Goal: Task Accomplishment & Management: Manage account settings

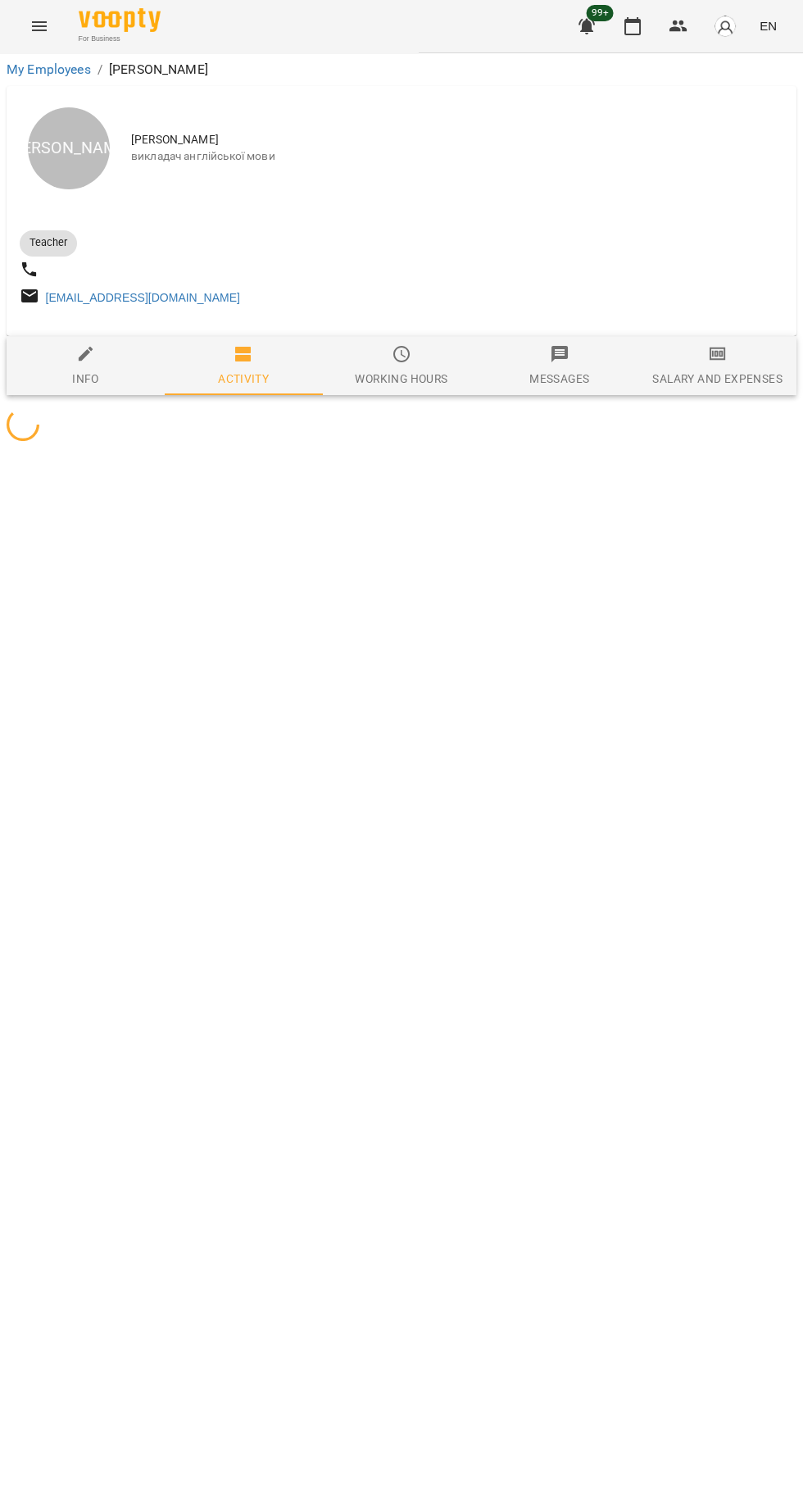
click at [633, 29] on icon "button" at bounding box center [633, 26] width 20 height 20
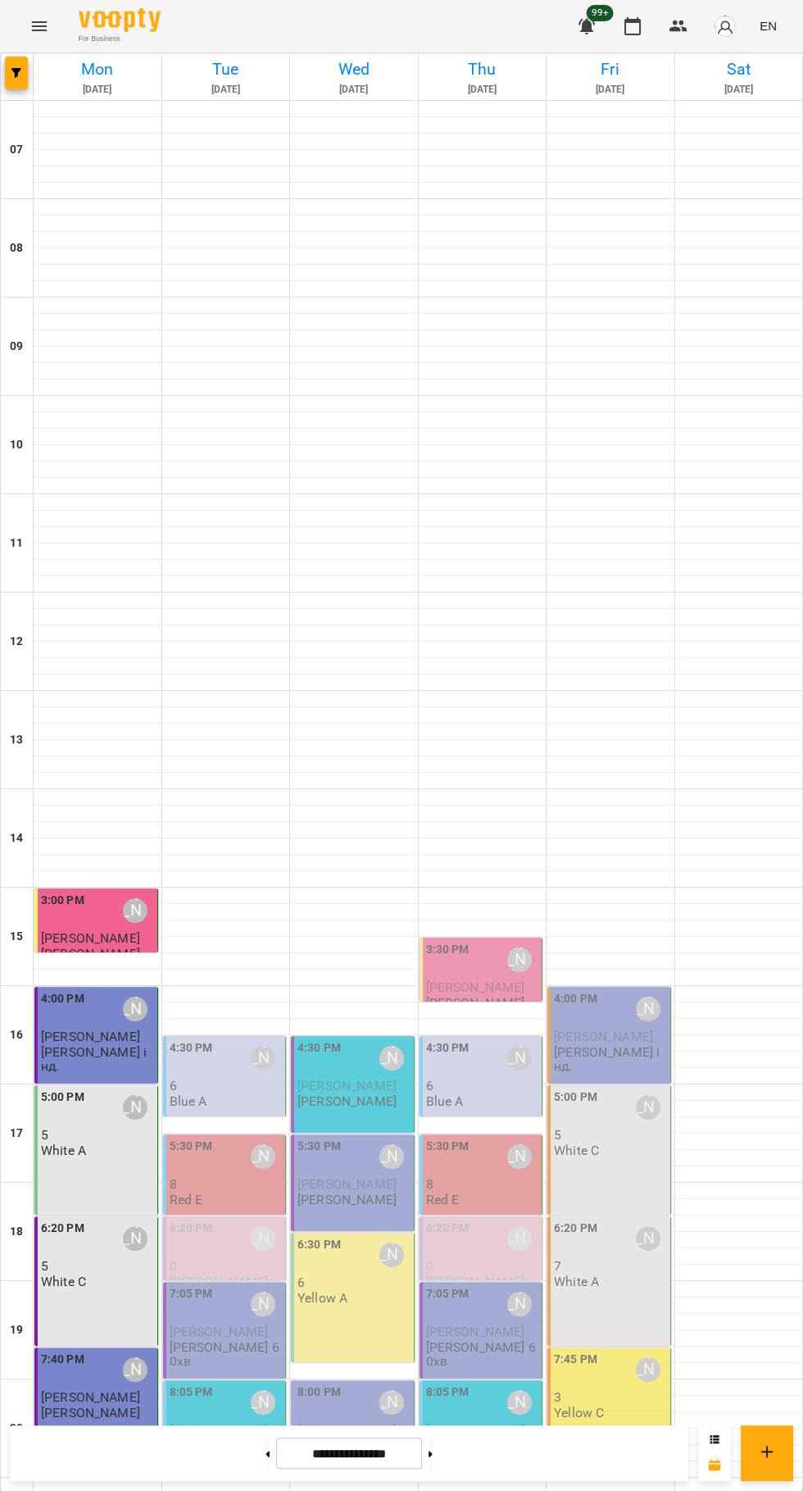
scroll to position [158, 0]
click at [89, 1389] on span "[PERSON_NAME]" at bounding box center [90, 1397] width 99 height 16
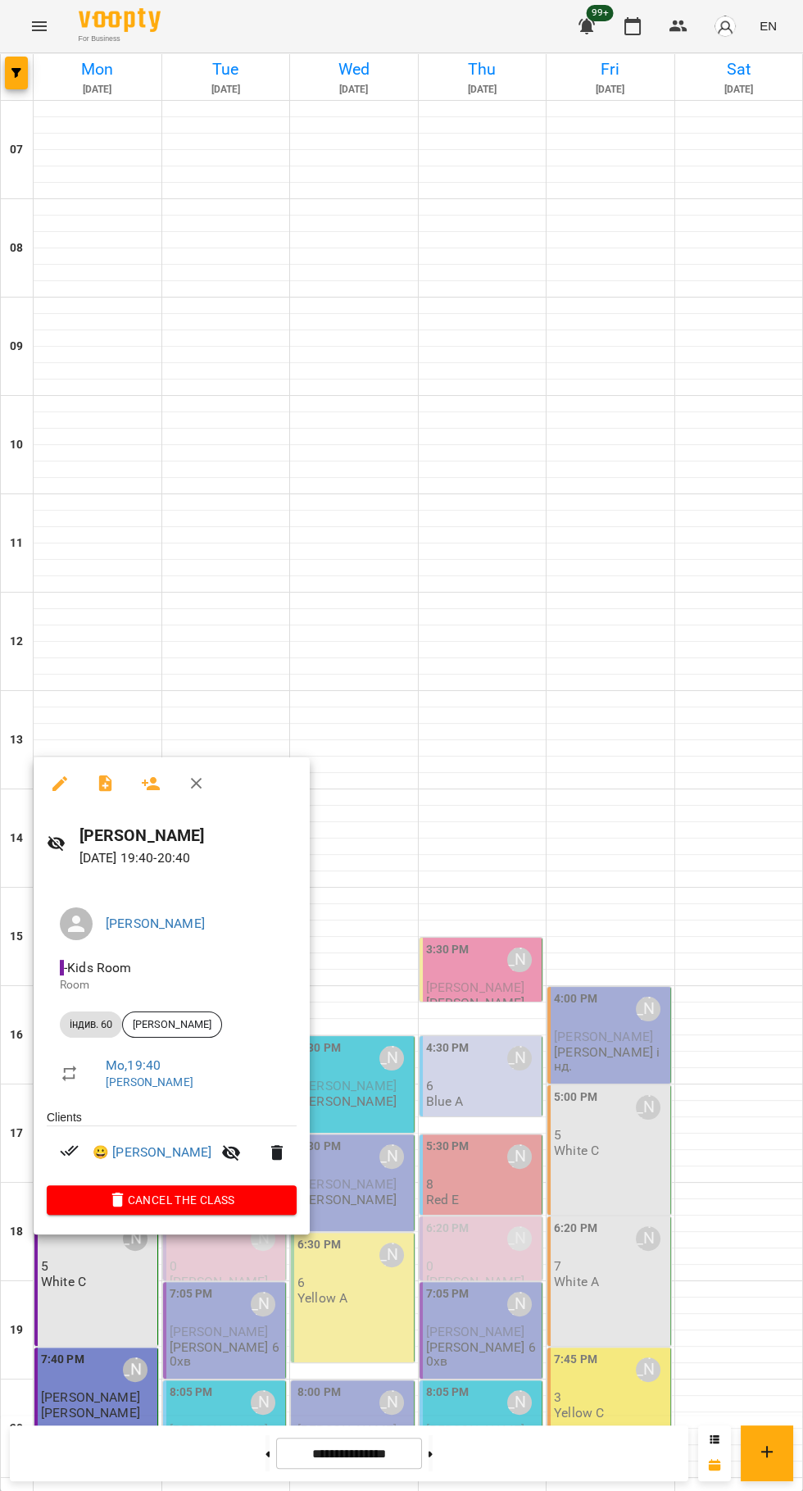
click at [96, 787] on icon "button" at bounding box center [106, 784] width 20 height 20
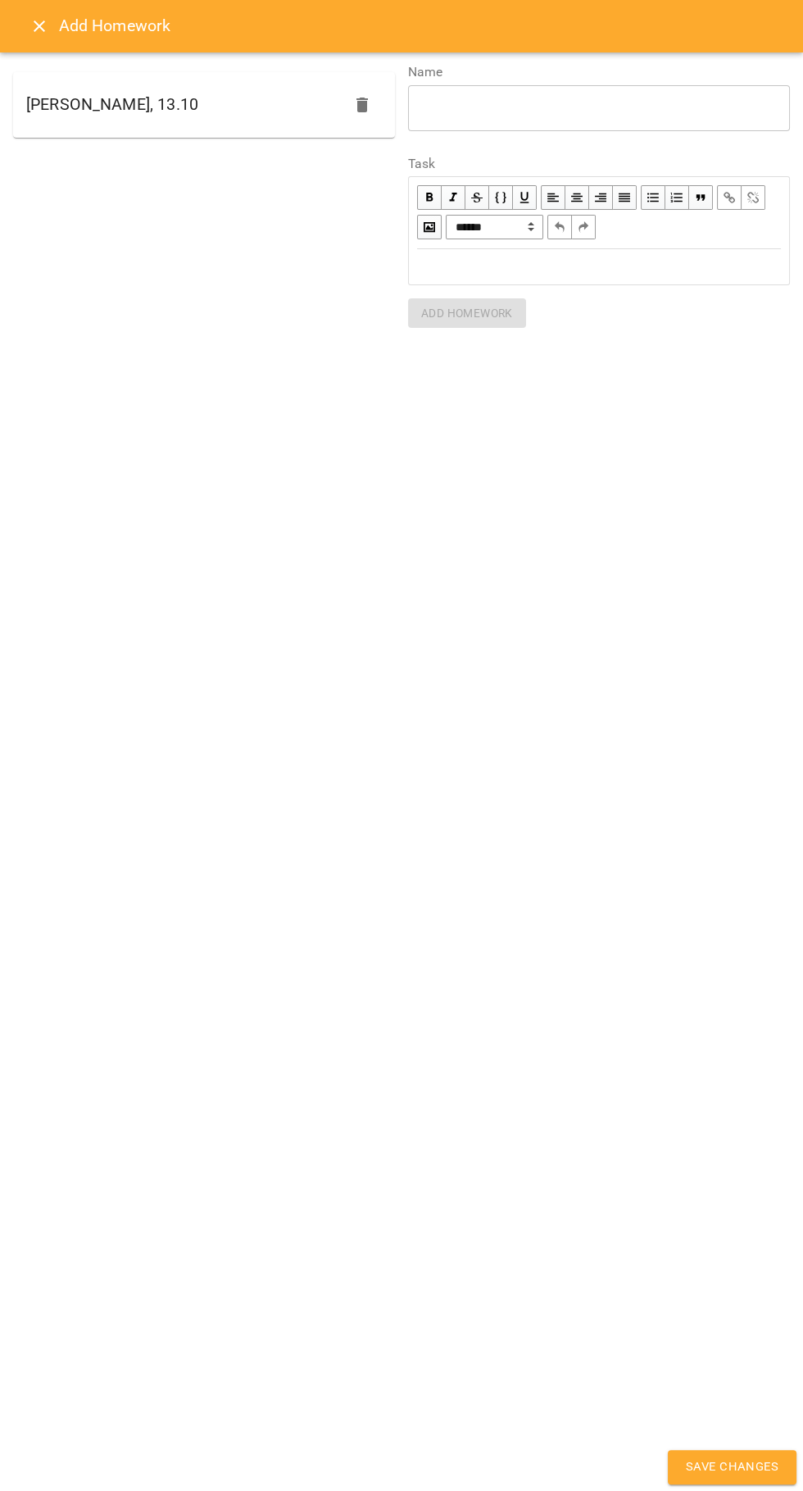
click at [122, 106] on h6 "[PERSON_NAME], 13.10" at bounding box center [112, 104] width 172 height 25
type textarea "**********"
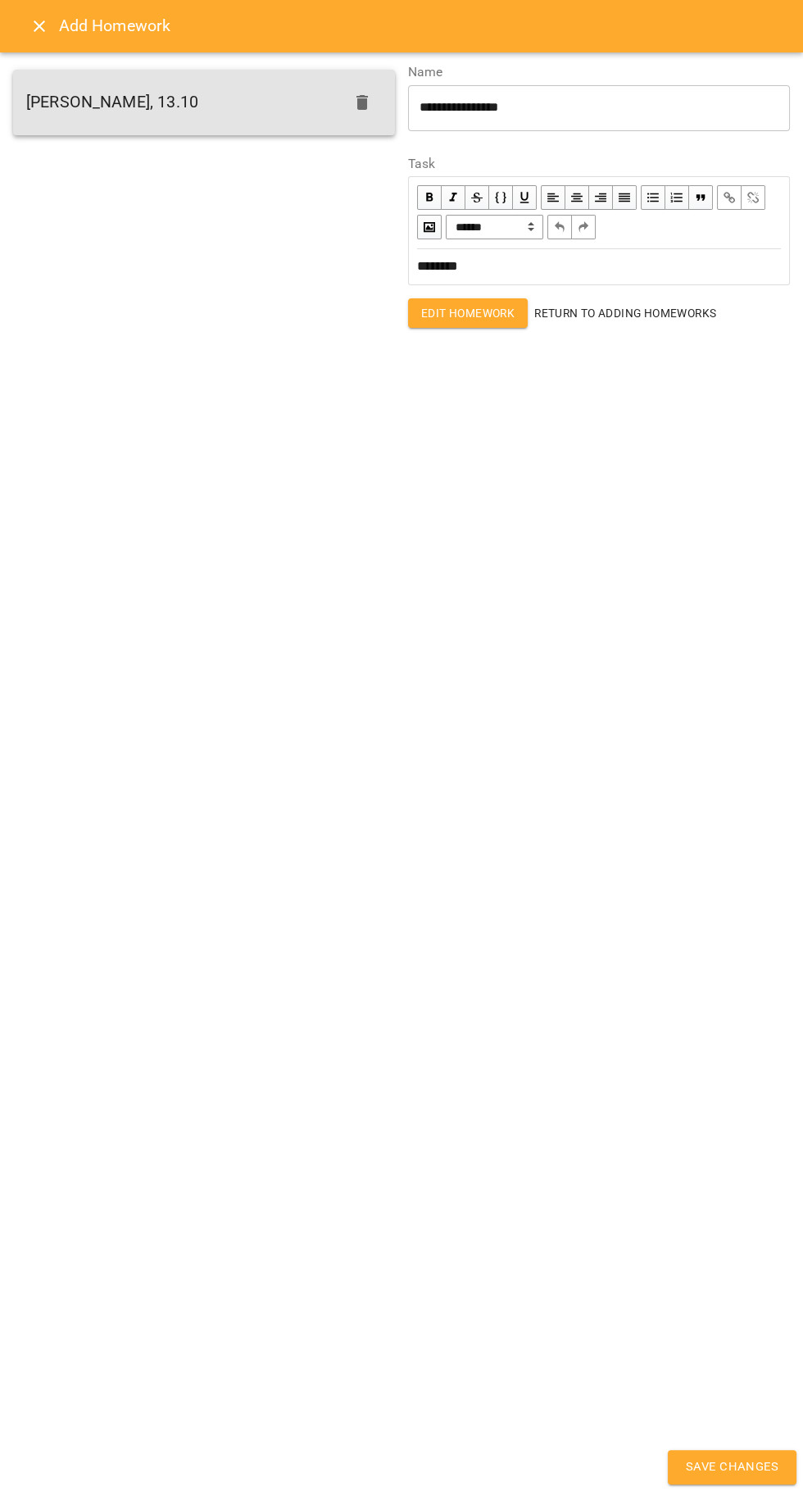
click at [724, 1459] on span "Save Changes" at bounding box center [732, 1466] width 93 height 21
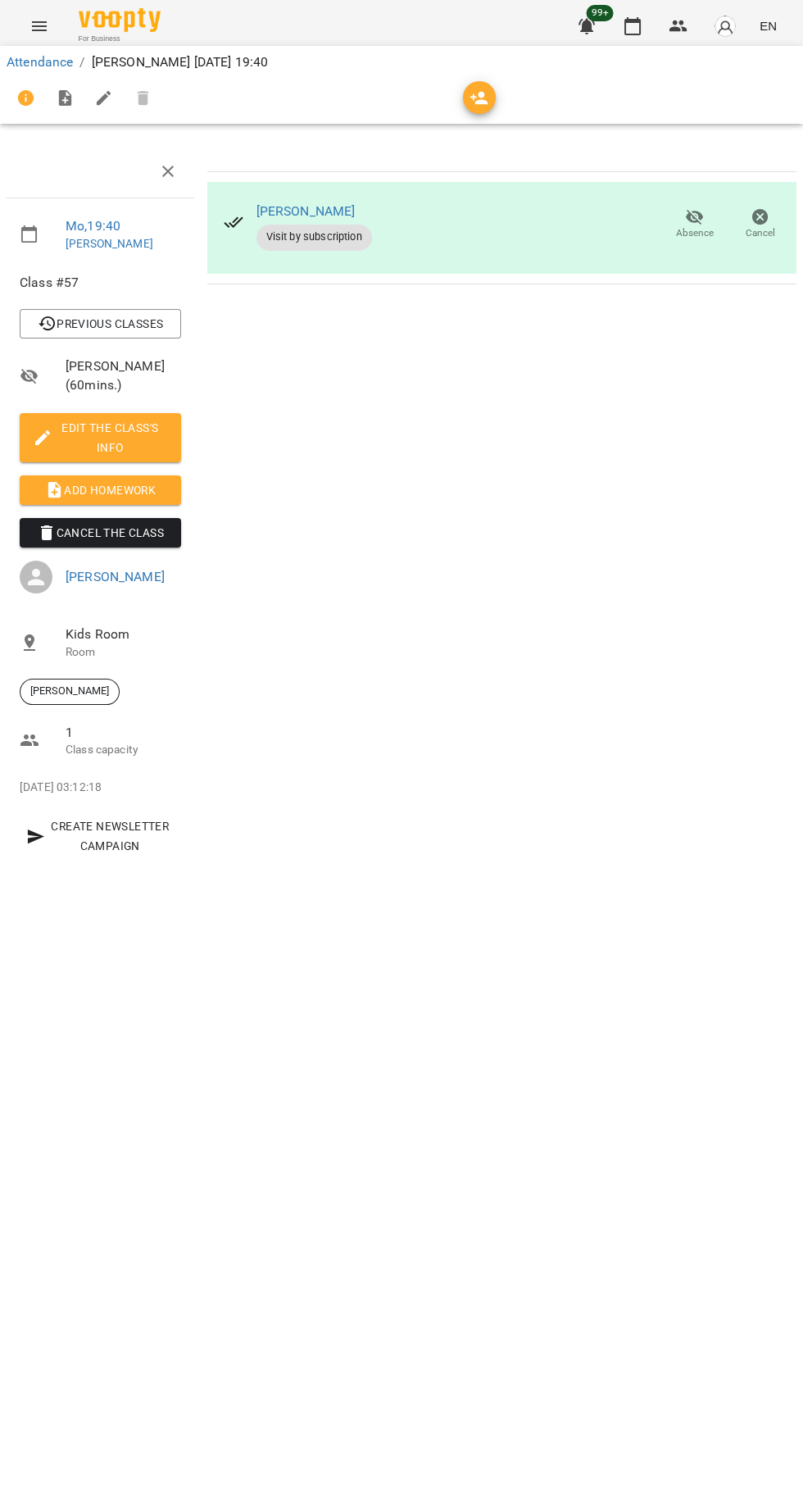
click at [726, 30] on img "button" at bounding box center [725, 26] width 23 height 23
click at [689, 54] on span "[PERSON_NAME]" at bounding box center [708, 62] width 111 height 20
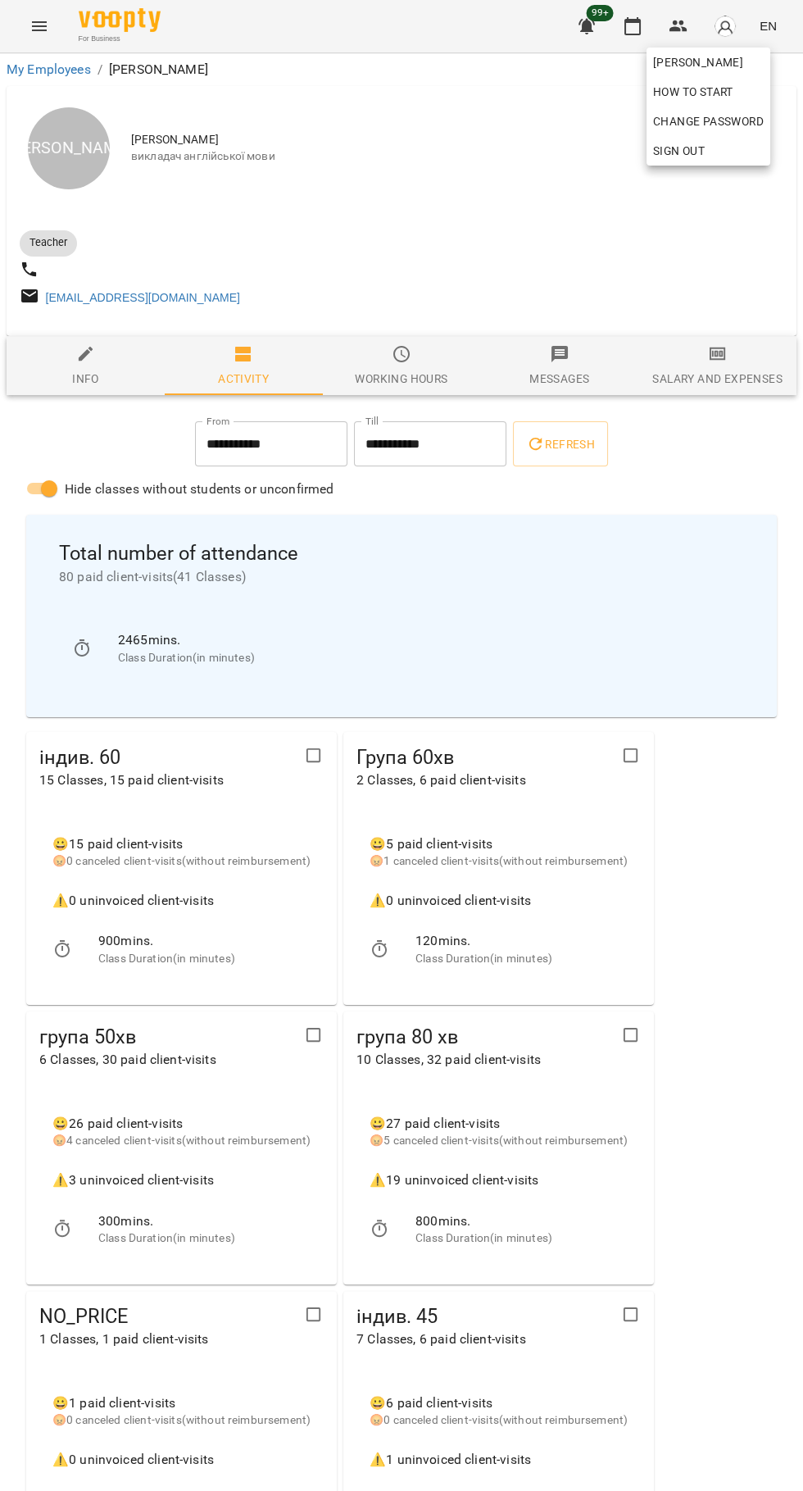
click at [700, 388] on div at bounding box center [401, 745] width 803 height 1491
click at [746, 347] on button "Salary and Expenses" at bounding box center [717, 365] width 158 height 59
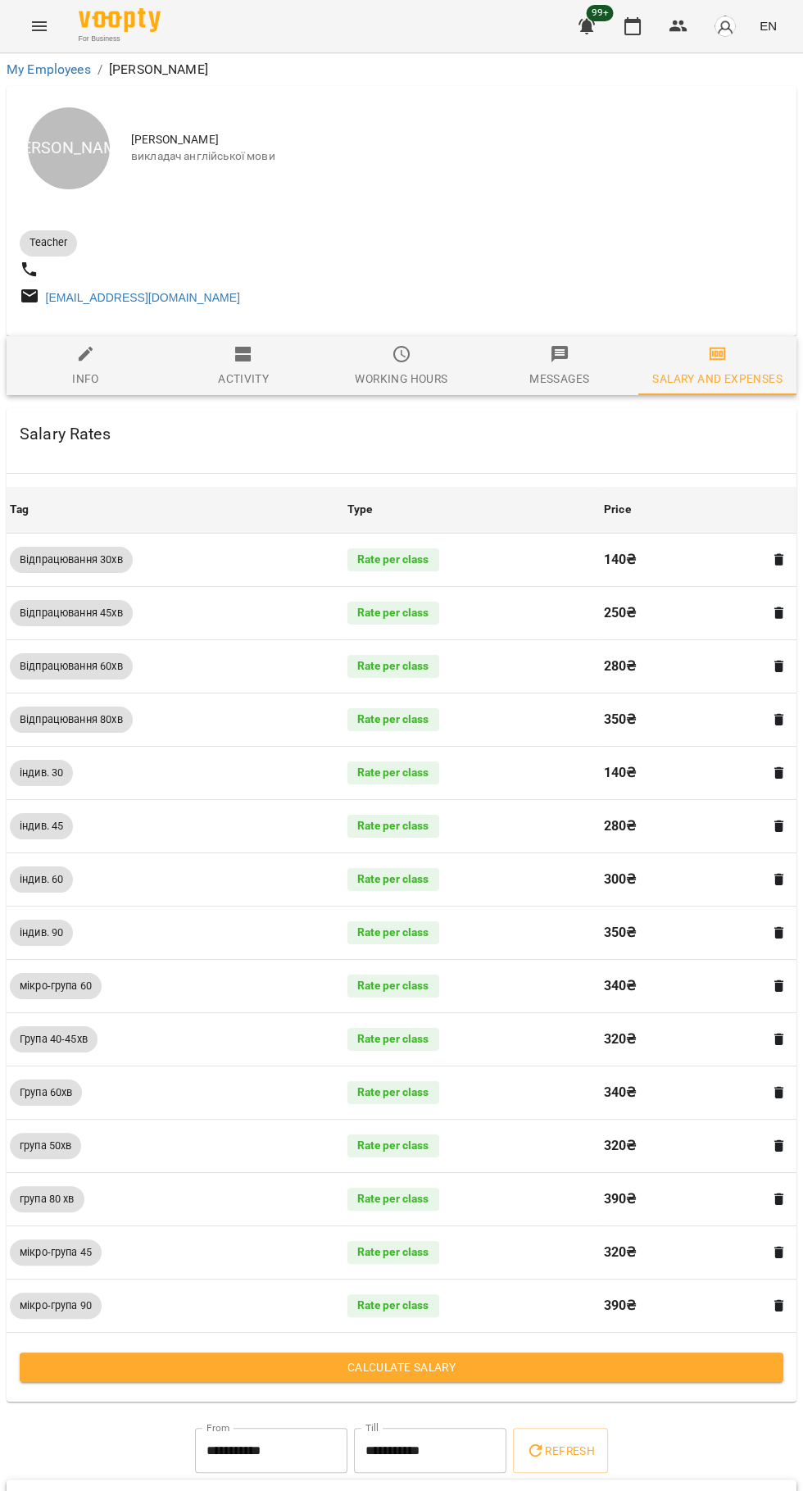
click at [561, 1377] on span "Calculate Salary" at bounding box center [402, 1367] width 738 height 20
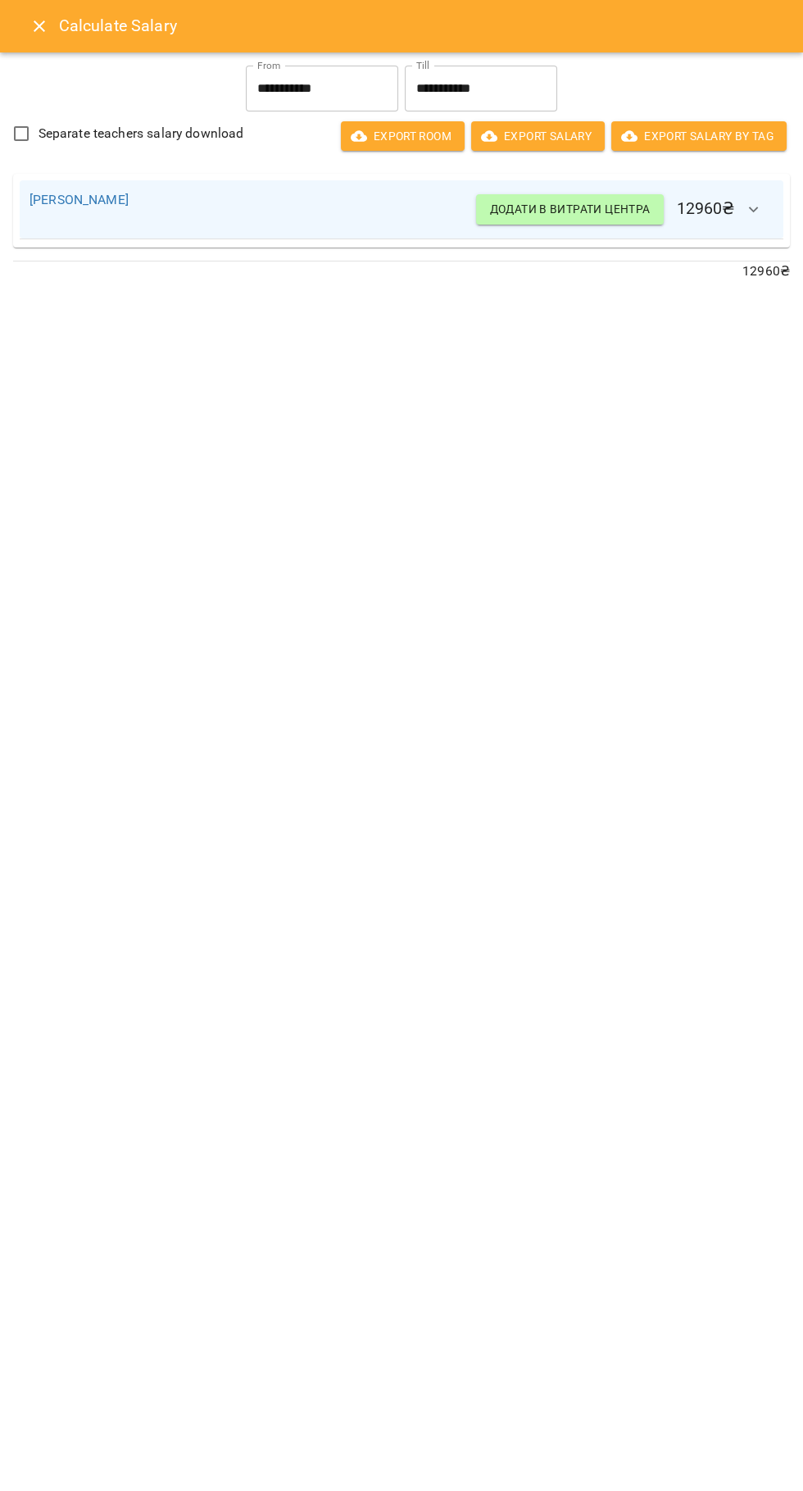
click at [31, 19] on icon "Close" at bounding box center [40, 26] width 20 height 20
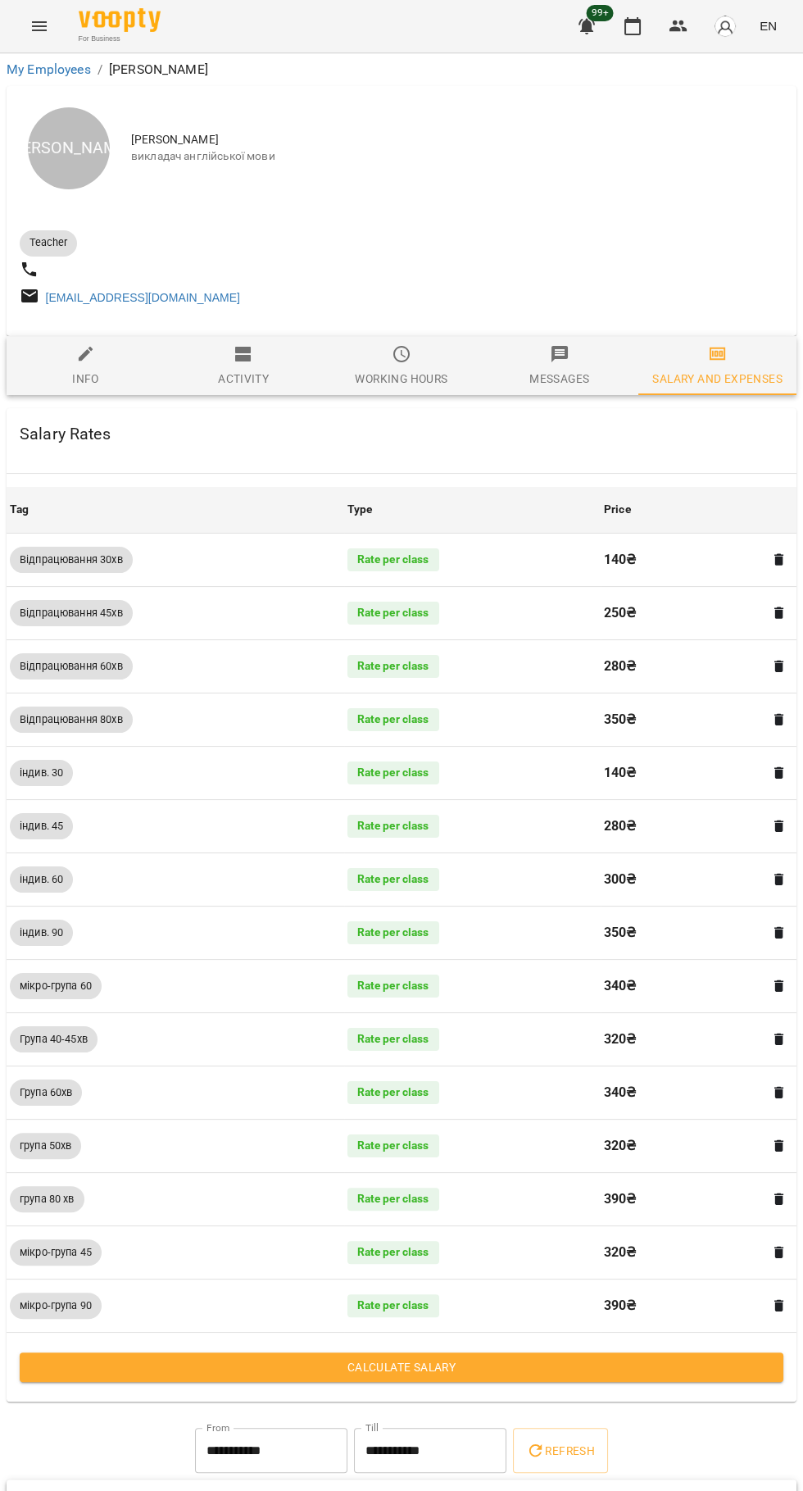
click at [635, 23] on icon "button" at bounding box center [633, 26] width 20 height 20
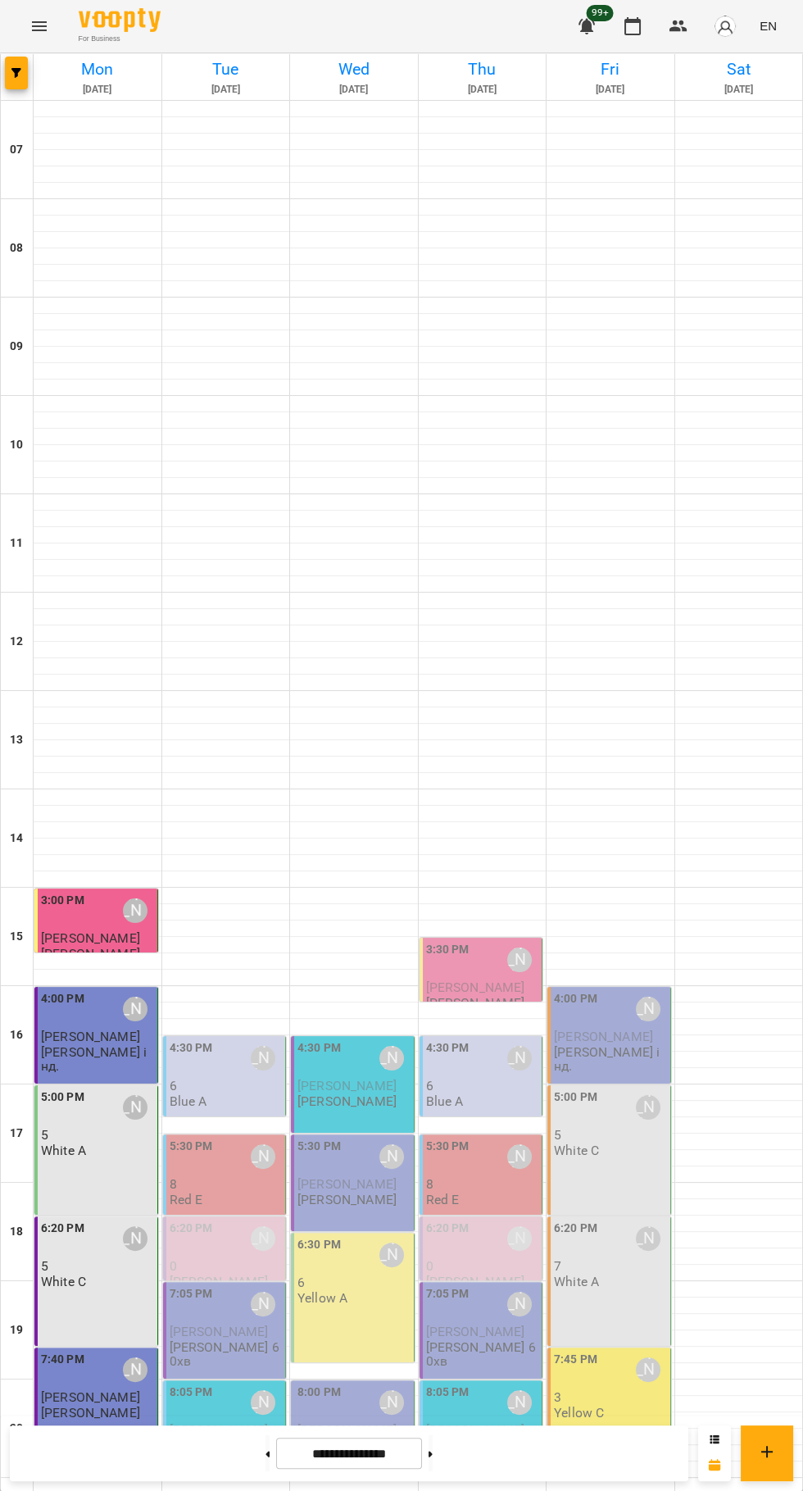
scroll to position [158, 0]
click at [219, 1219] on div "6:20 PM [PERSON_NAME]" at bounding box center [226, 1238] width 113 height 38
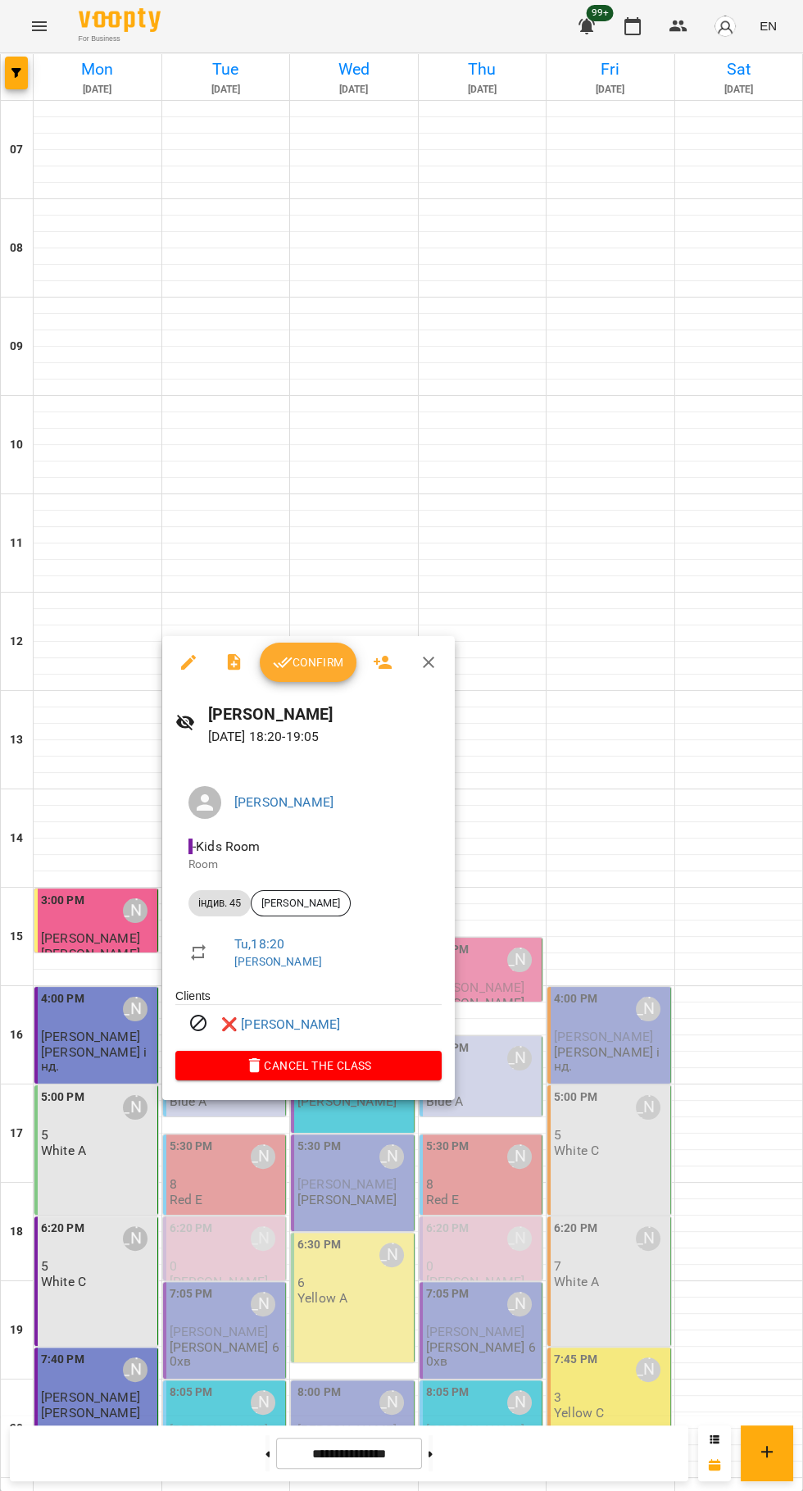
click at [732, 1137] on div at bounding box center [401, 745] width 803 height 1491
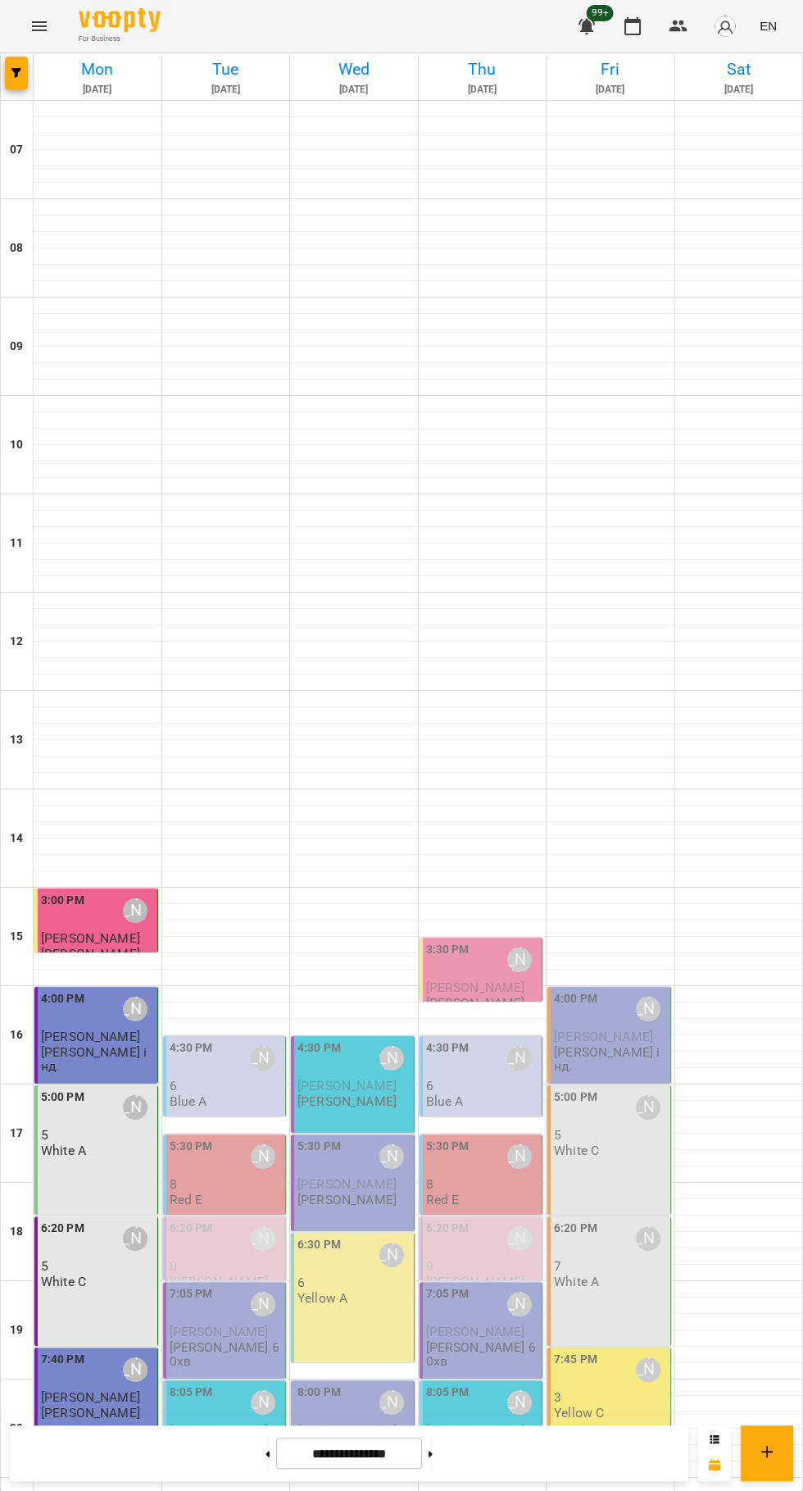
click at [726, 24] on img "button" at bounding box center [725, 26] width 23 height 23
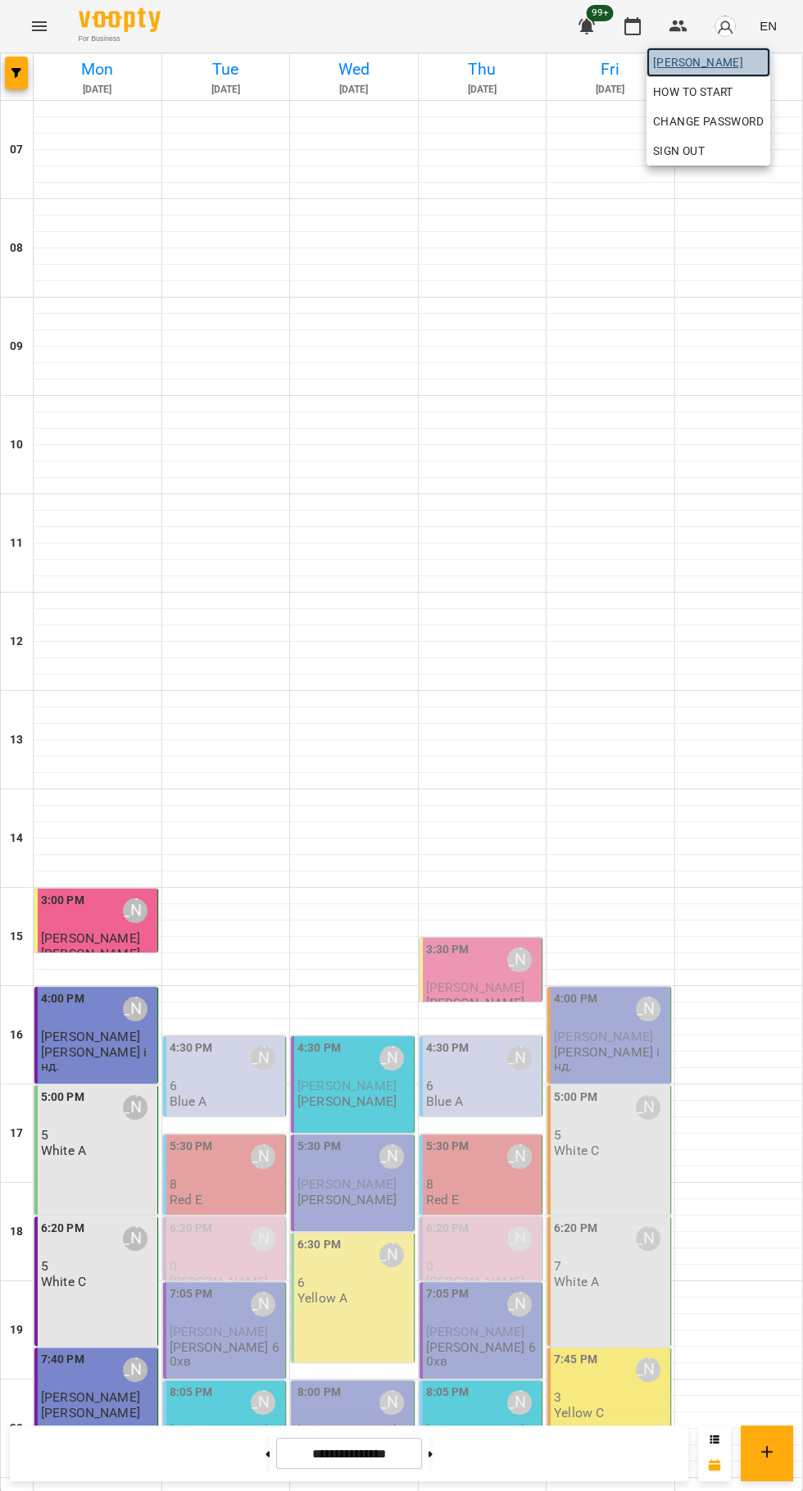
click at [687, 61] on span "[PERSON_NAME]" at bounding box center [708, 62] width 111 height 20
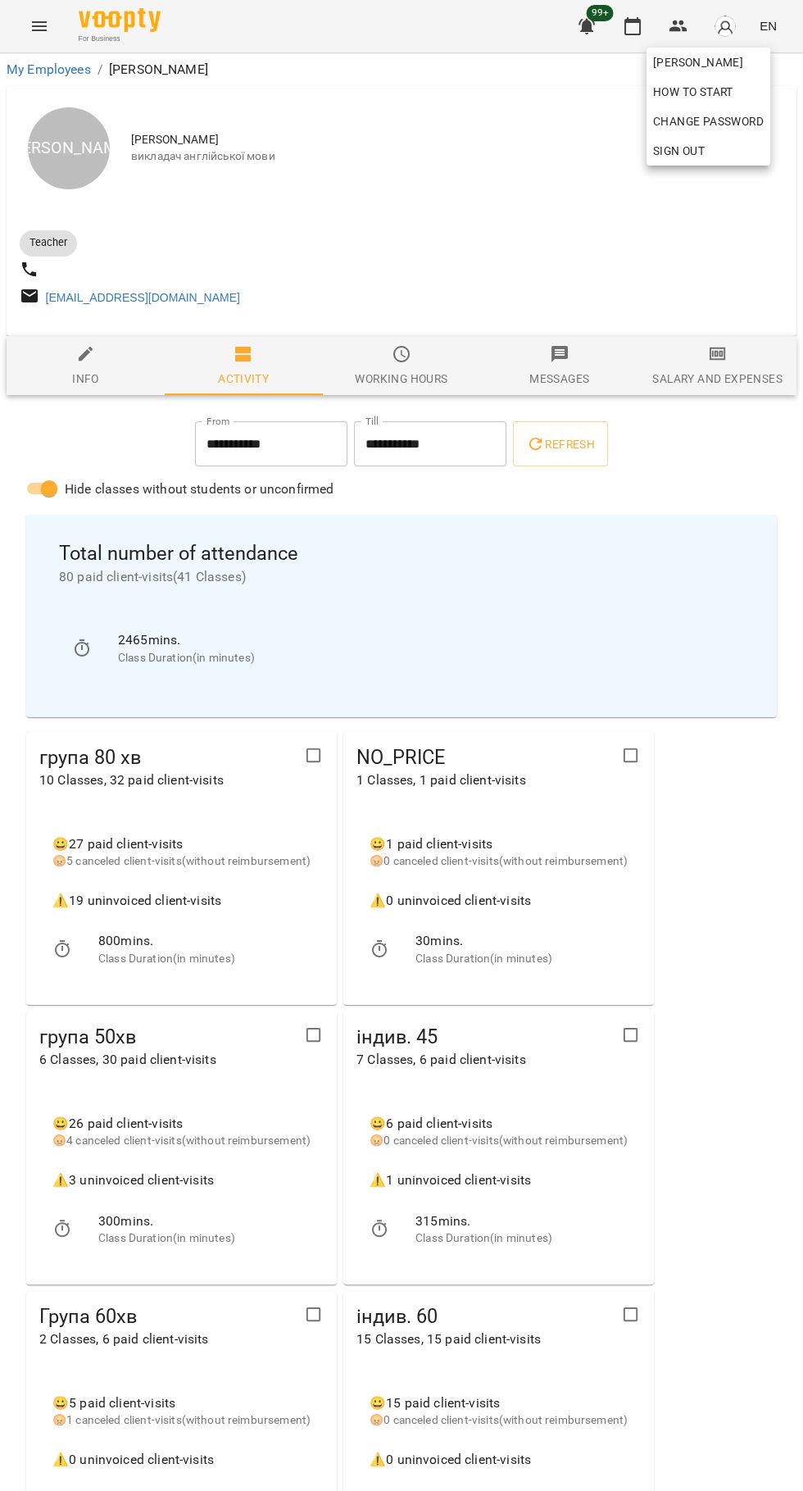
click at [711, 381] on div at bounding box center [401, 745] width 803 height 1491
click at [746, 377] on div "Salary and Expenses" at bounding box center [716, 379] width 129 height 20
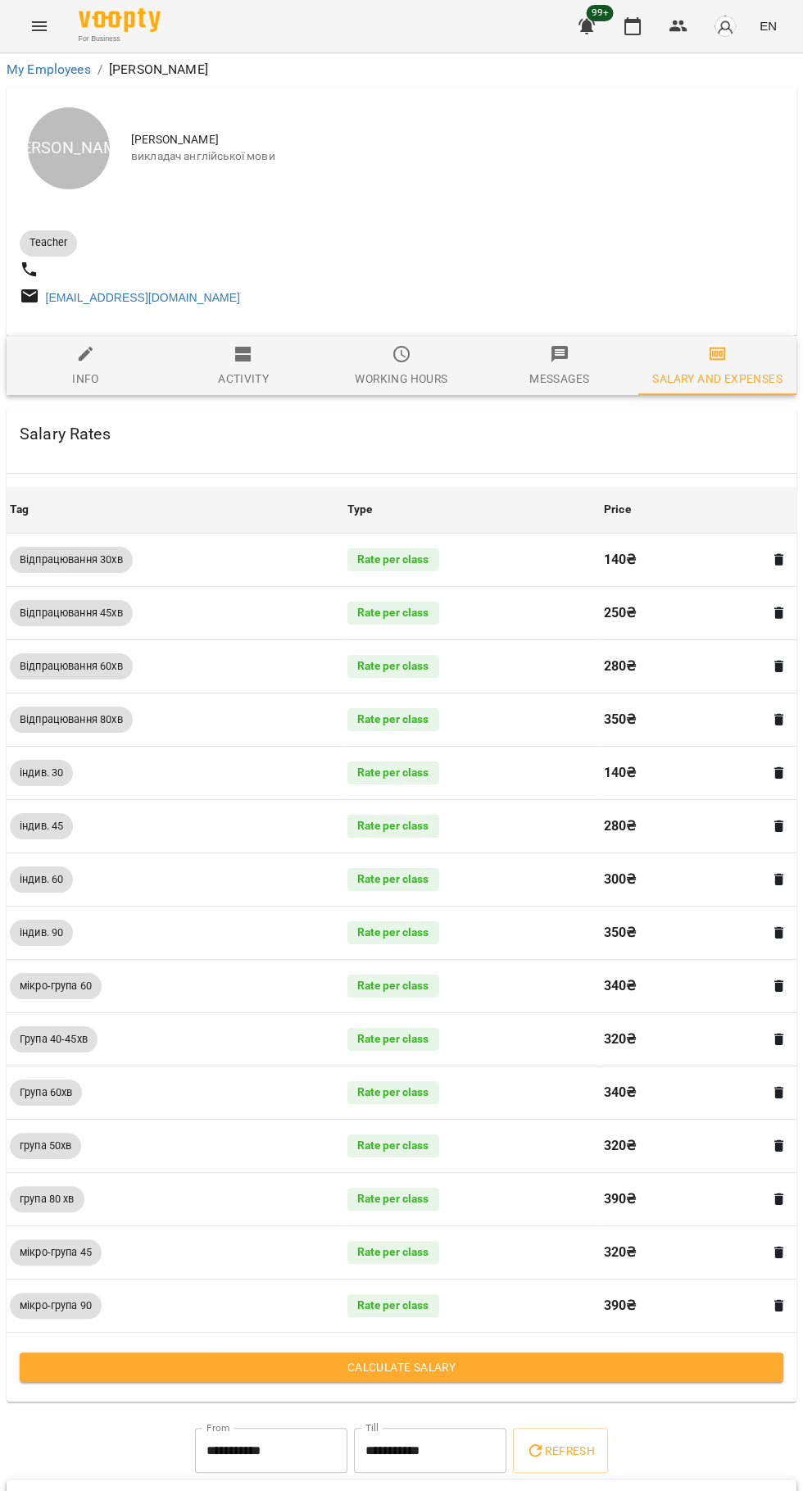
click at [636, 16] on icon "button" at bounding box center [633, 26] width 20 height 20
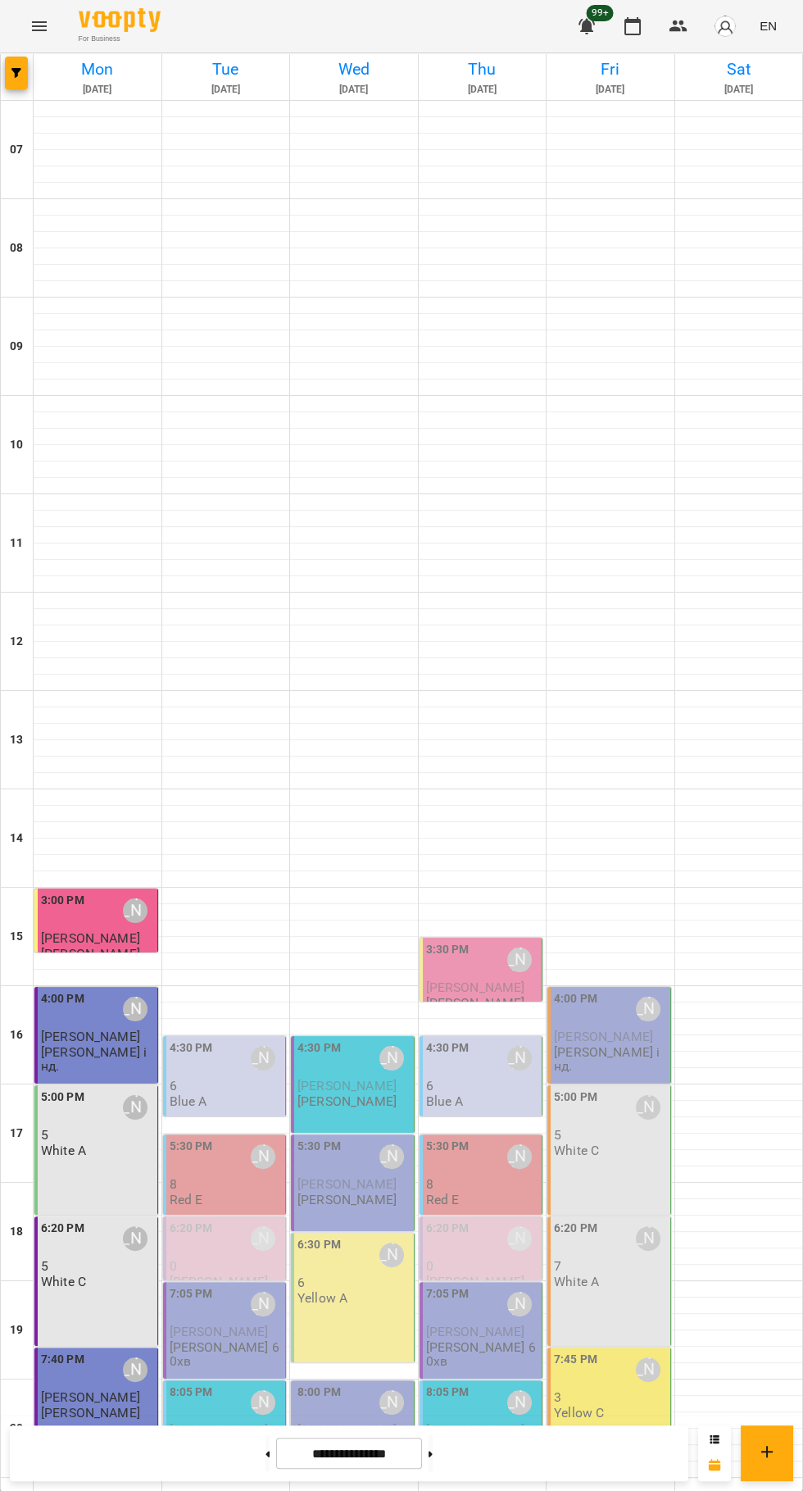
scroll to position [158, 0]
click at [433, 1453] on icon at bounding box center [431, 1453] width 4 height 6
type input "**********"
